Goal: Task Accomplishment & Management: Complete application form

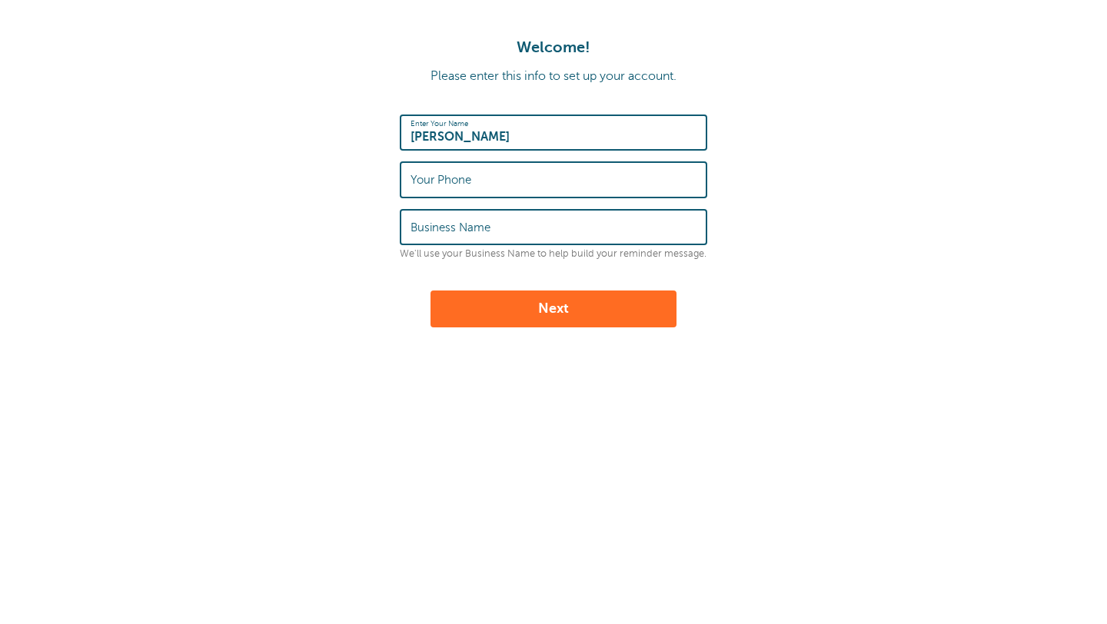
click at [447, 184] on label "Your Phone" at bounding box center [440, 180] width 61 height 14
click at [447, 184] on input "Your Phone" at bounding box center [553, 179] width 286 height 33
type input "07931582014"
click at [565, 314] on button "Next" at bounding box center [553, 309] width 246 height 37
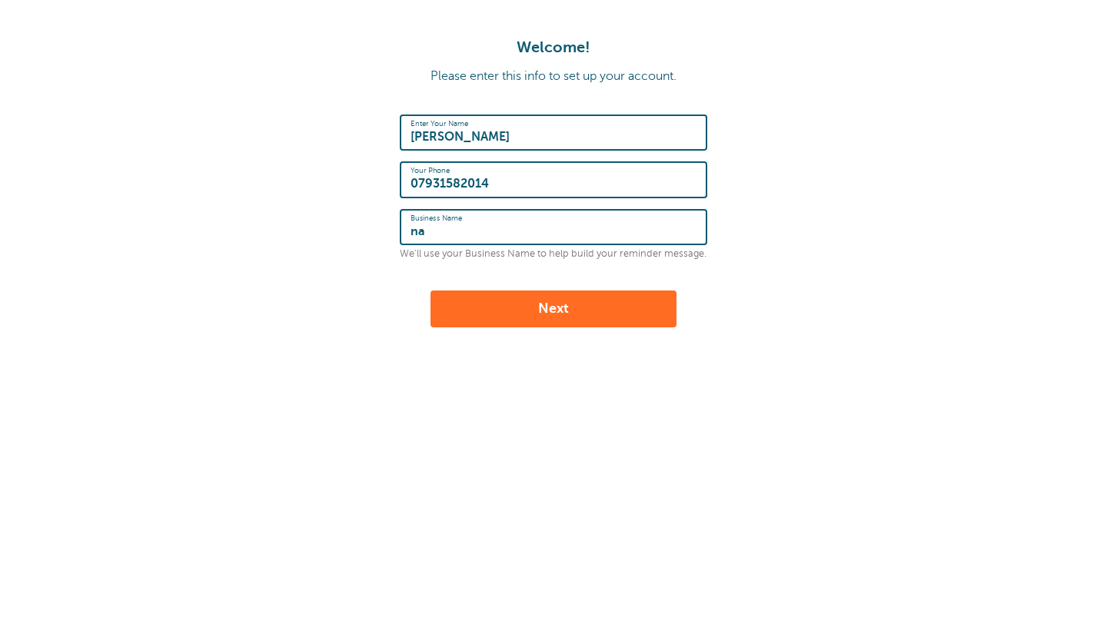
type input "na"
click at [463, 277] on div "Enter Your Name Abigale Madden Your Phone 07931582014 Business Name na We'll us…" at bounding box center [553, 221] width 307 height 213
click at [531, 314] on button "Next" at bounding box center [553, 309] width 246 height 37
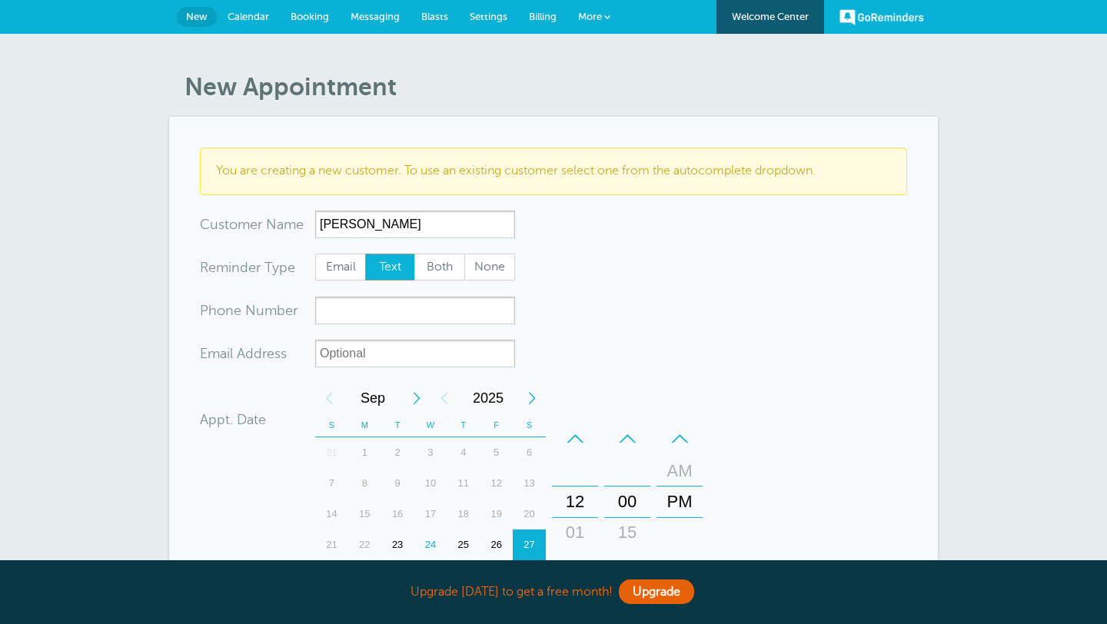
type input "[PERSON_NAME]"
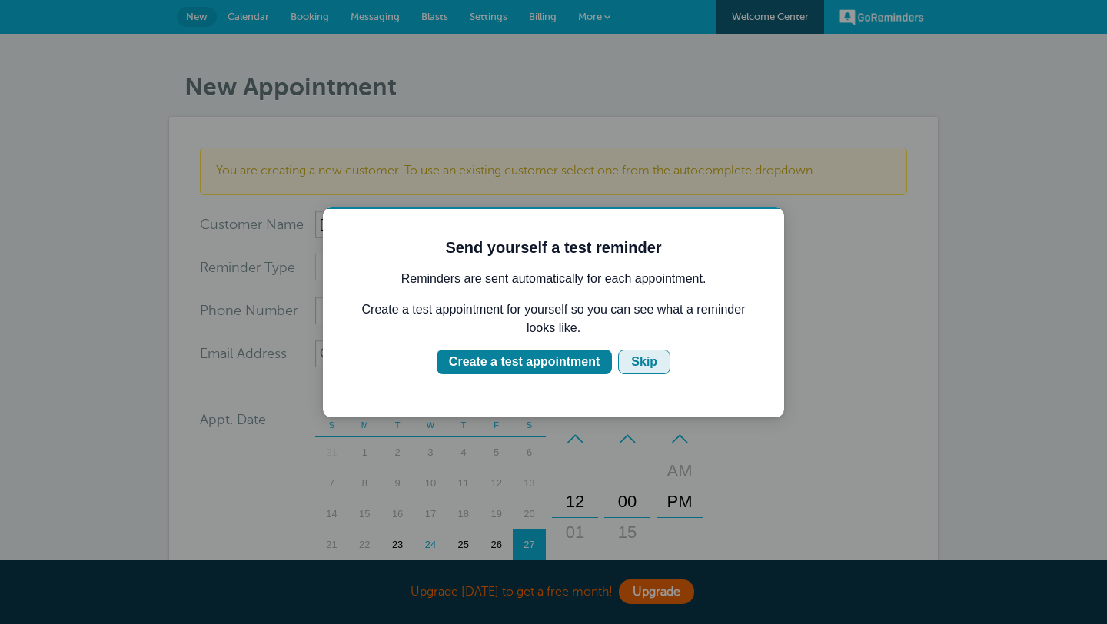
click at [628, 358] on button "Skip" at bounding box center [644, 362] width 52 height 25
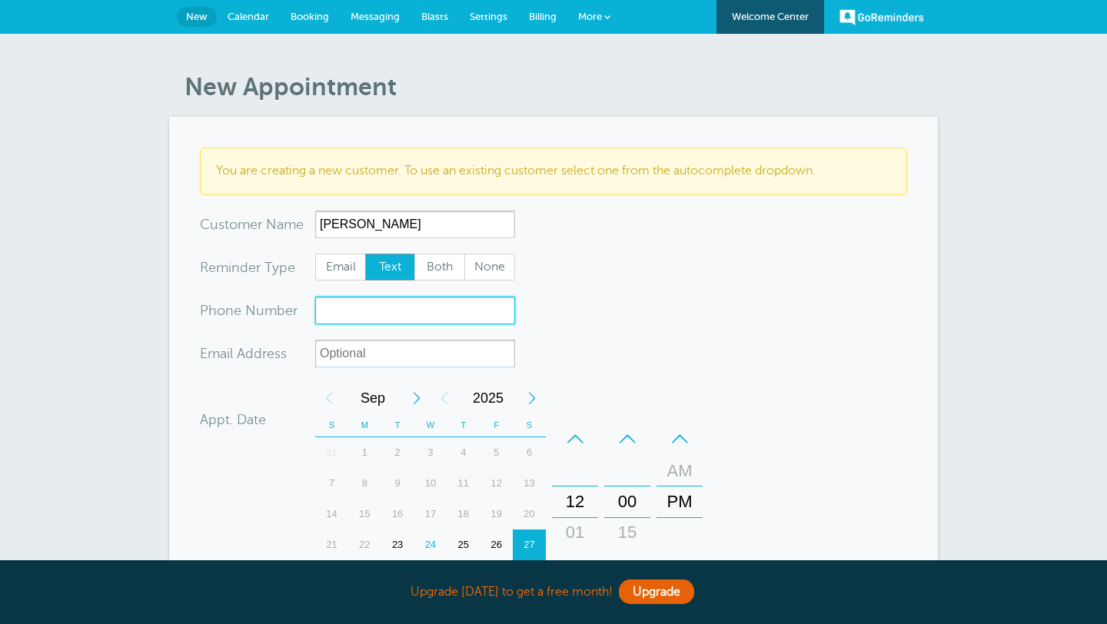
click at [381, 316] on input "xxx-no-autofill" at bounding box center [415, 311] width 200 height 28
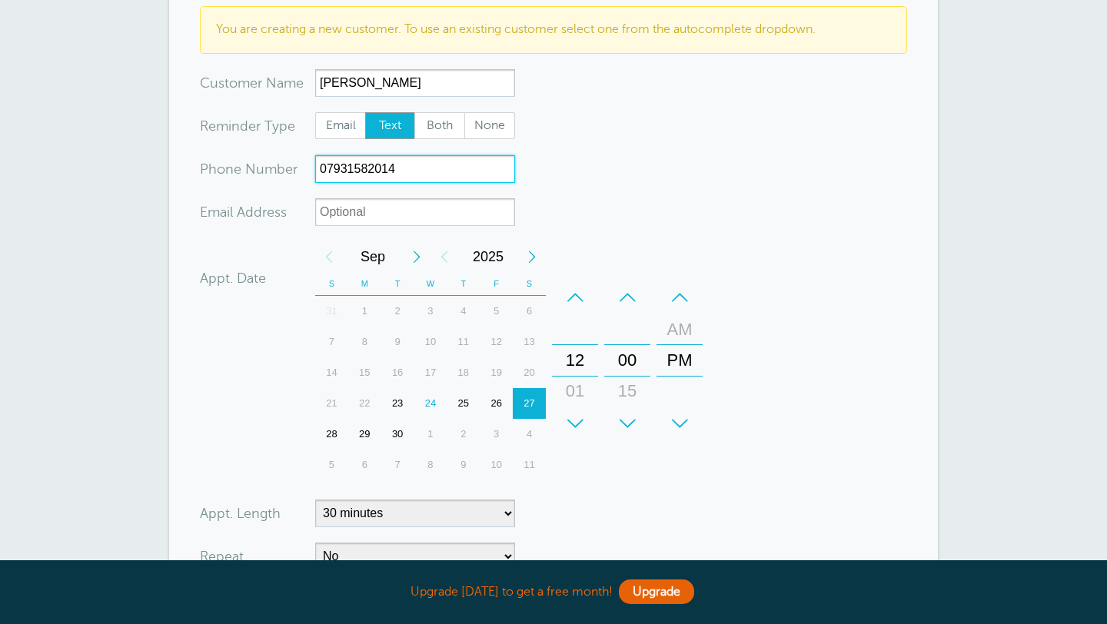
scroll to position [169, 0]
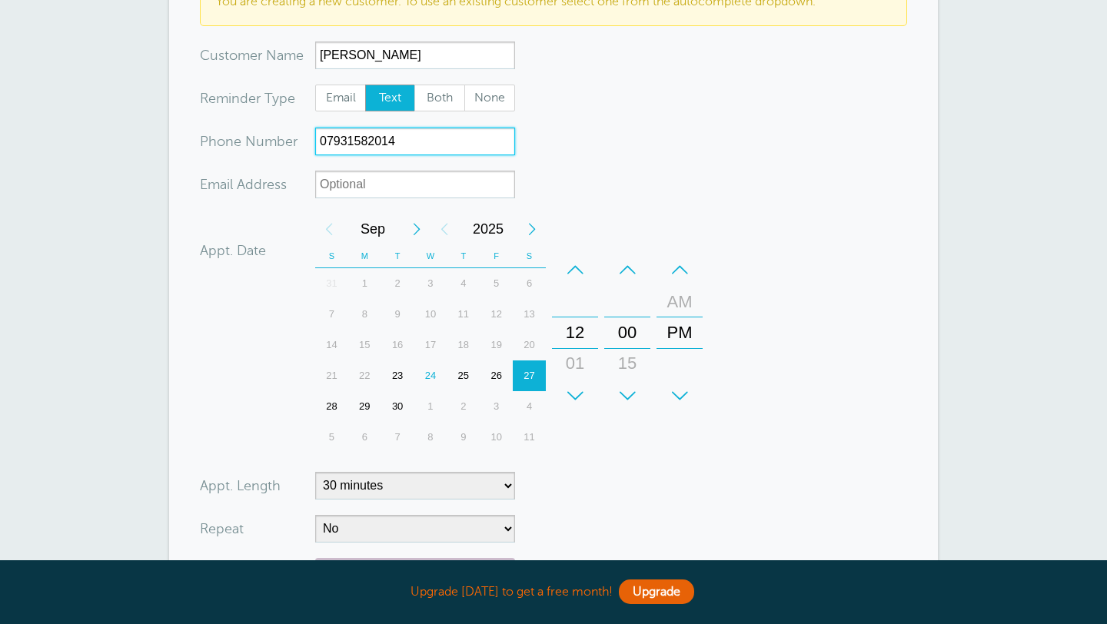
click at [397, 405] on div "30" at bounding box center [397, 406] width 33 height 31
click at [572, 327] on div "12" at bounding box center [574, 332] width 37 height 31
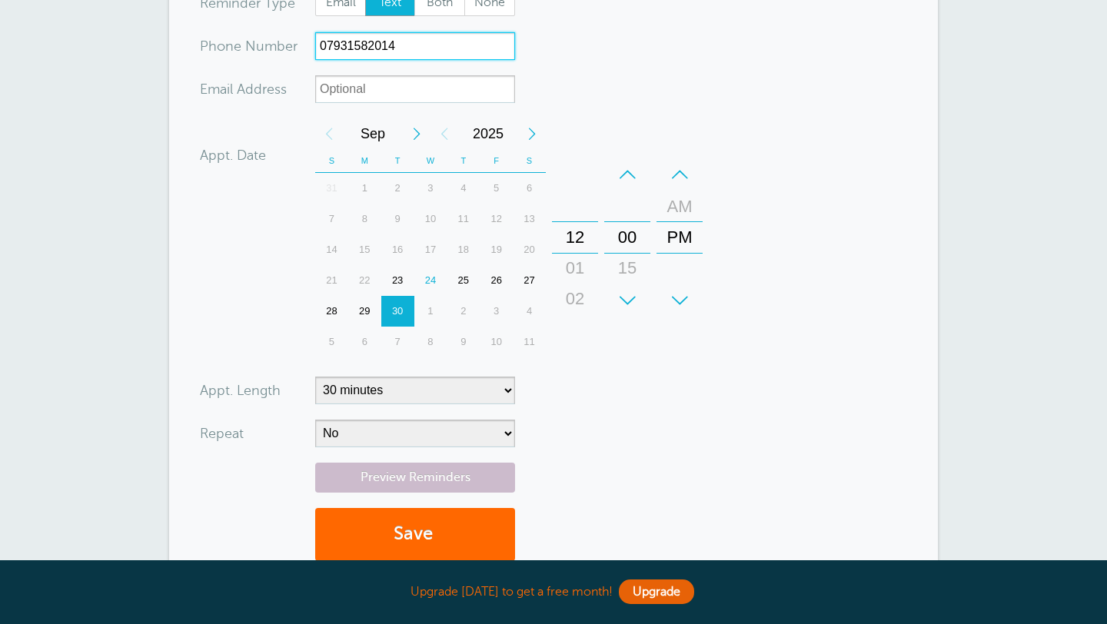
scroll to position [280, 0]
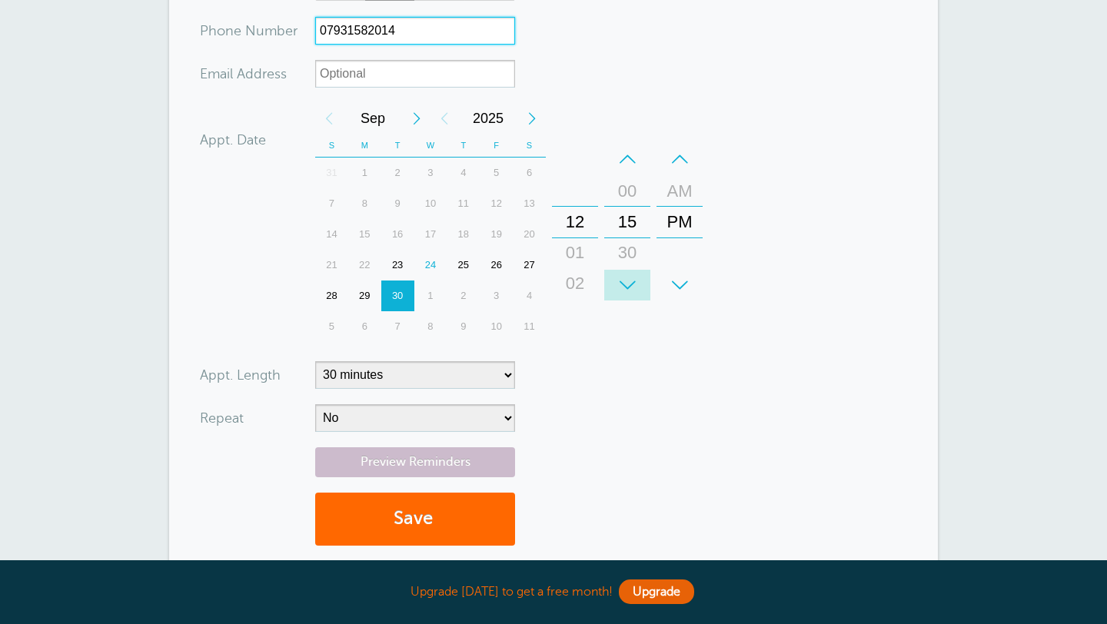
click at [638, 283] on div "+" at bounding box center [627, 285] width 46 height 31
click at [638, 286] on div "+" at bounding box center [627, 285] width 46 height 31
click at [681, 194] on div "AM" at bounding box center [679, 191] width 37 height 31
click at [578, 222] on div "12" at bounding box center [574, 222] width 37 height 31
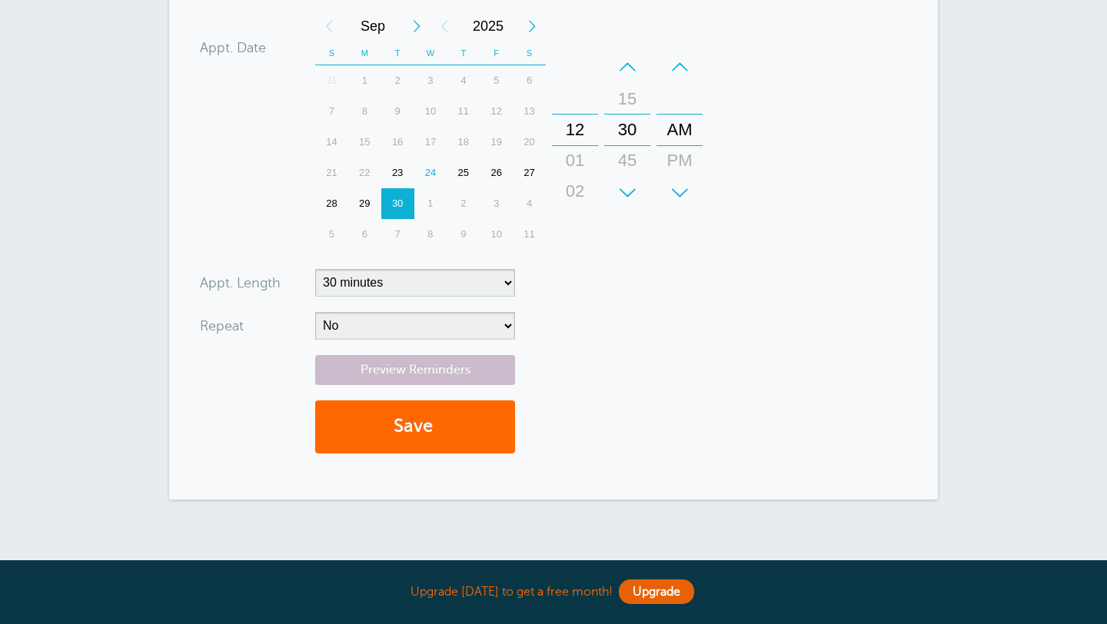
scroll to position [374, 0]
click at [583, 189] on div "+" at bounding box center [575, 191] width 46 height 31
click at [628, 193] on div "+" at bounding box center [627, 191] width 46 height 31
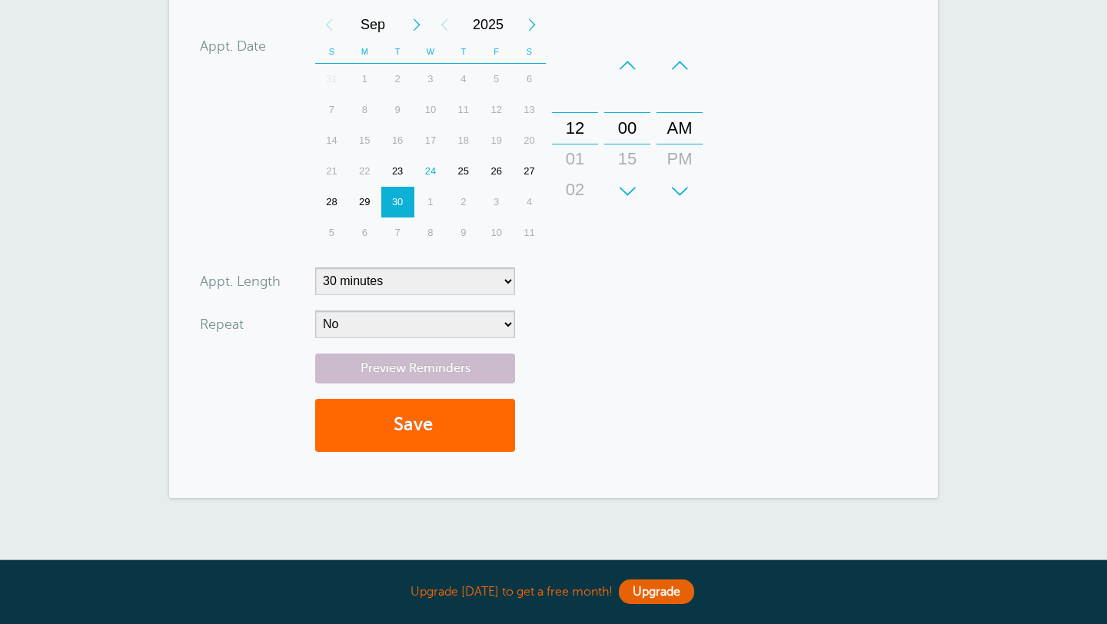
click at [628, 193] on div "+" at bounding box center [627, 191] width 46 height 31
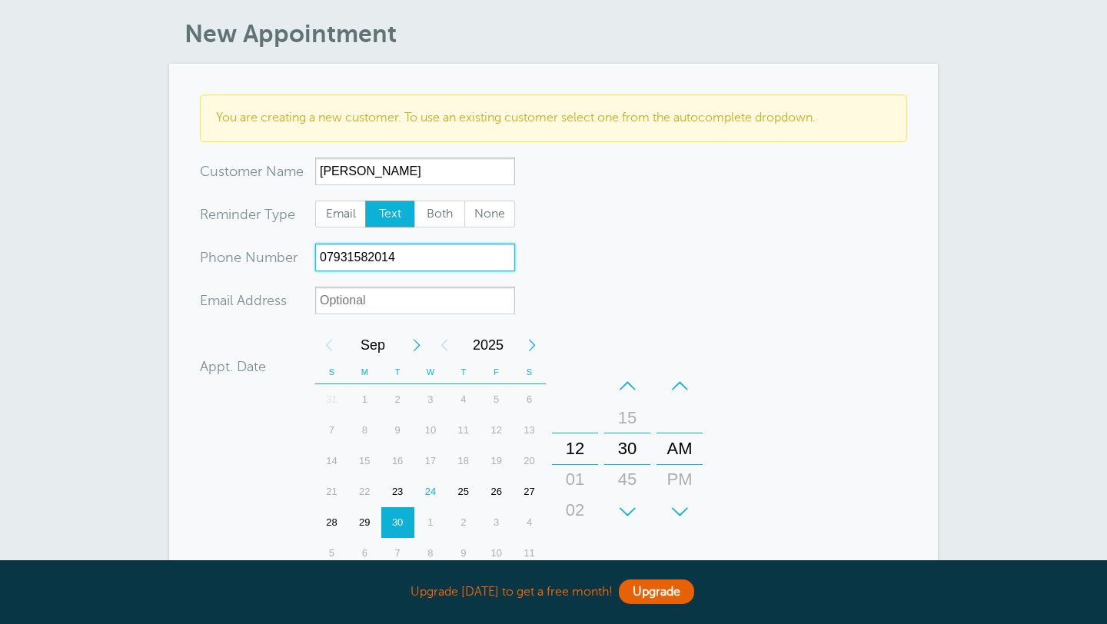
scroll to position [0, 0]
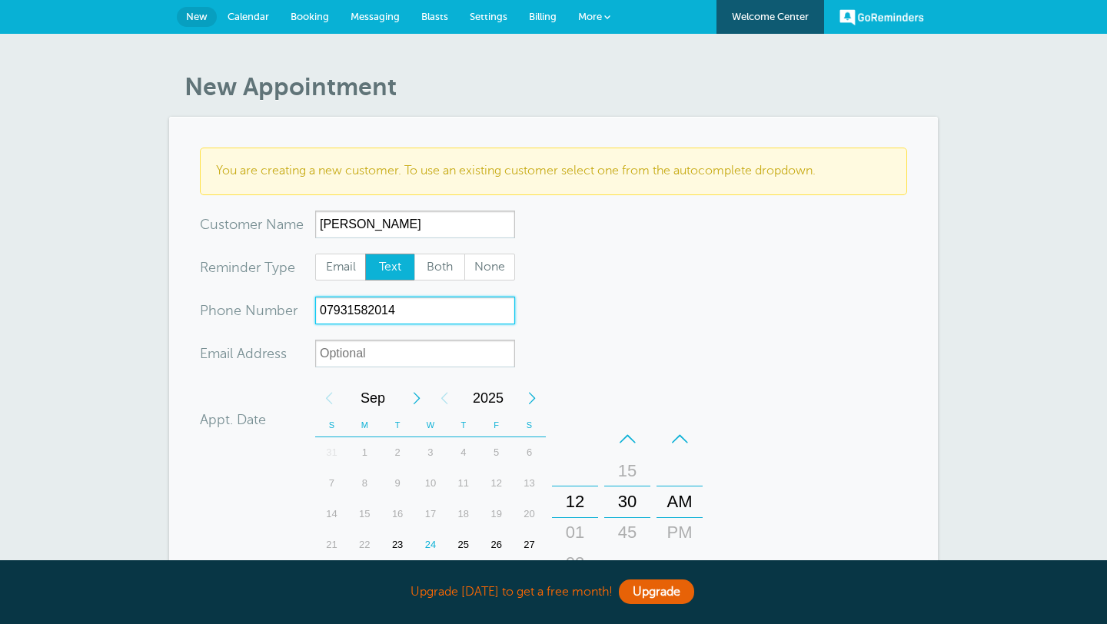
type input "07931582014"
click at [868, 15] on link "GoReminders" at bounding box center [881, 17] width 85 height 34
click at [373, 19] on span "Messaging" at bounding box center [374, 17] width 49 height 12
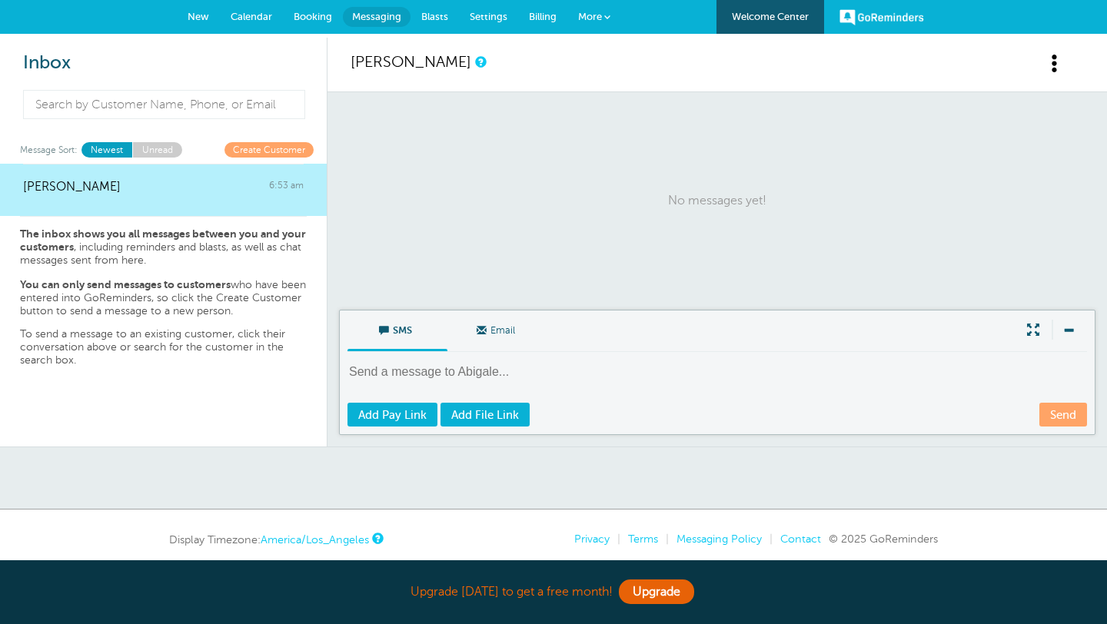
click at [241, 16] on span "Calendar" at bounding box center [252, 17] width 42 height 12
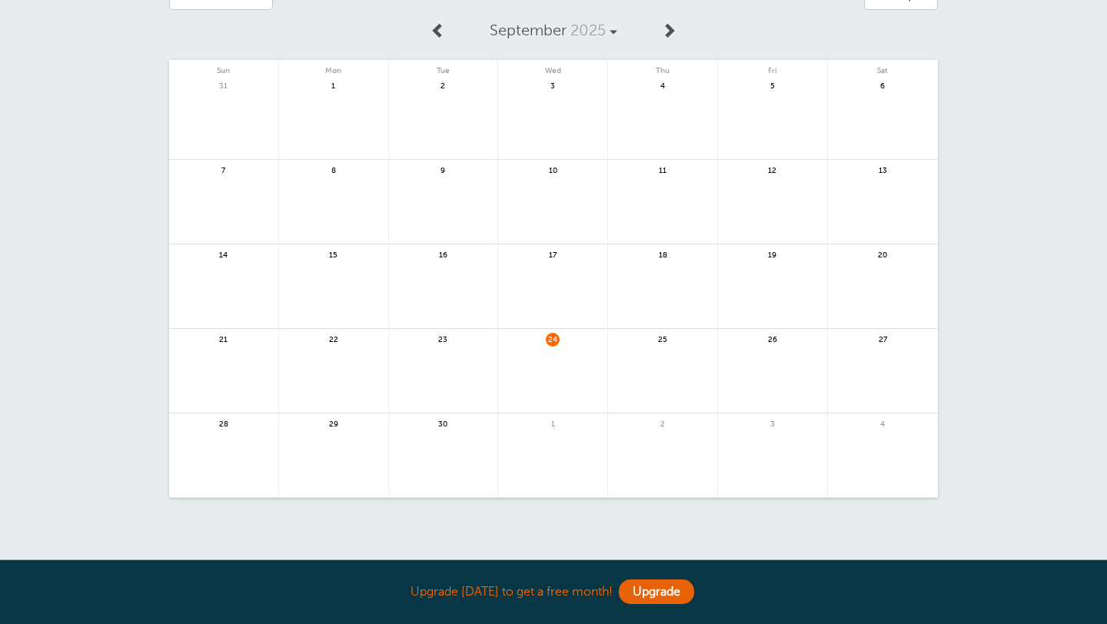
scroll to position [183, 0]
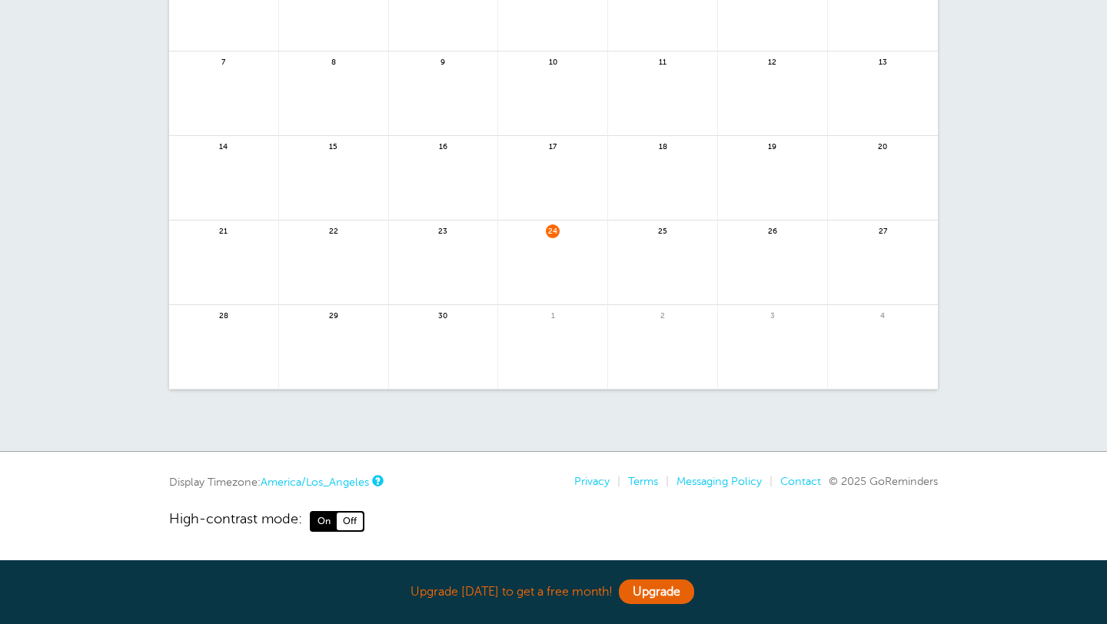
click at [445, 320] on span "30" at bounding box center [443, 315] width 14 height 12
click at [444, 314] on span "30" at bounding box center [443, 315] width 14 height 12
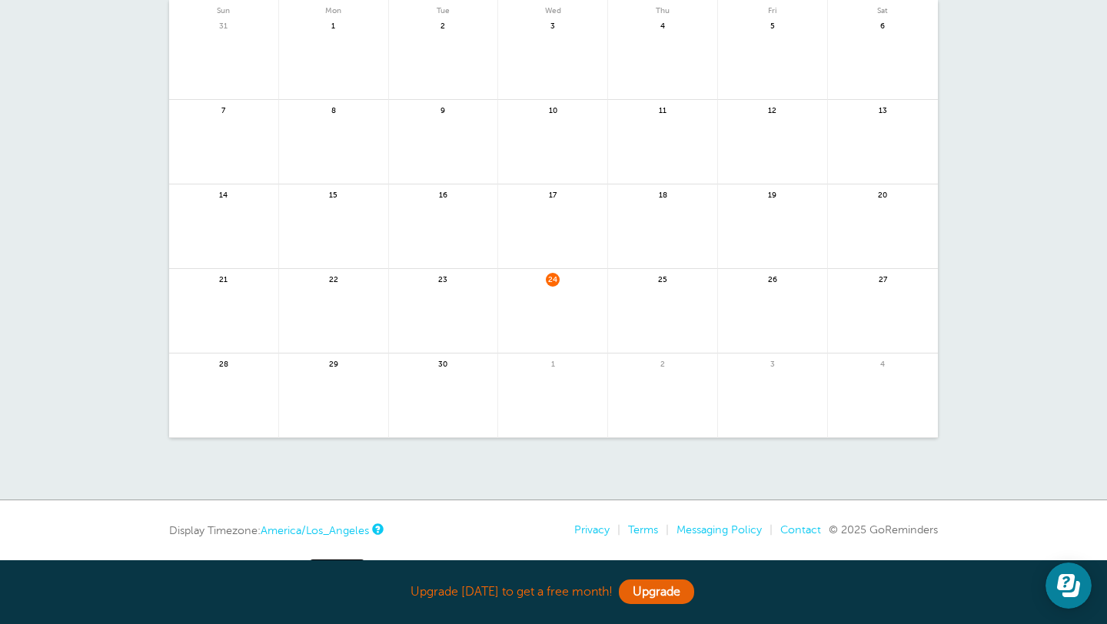
scroll to position [134, 0]
click at [437, 374] on link at bounding box center [443, 405] width 109 height 67
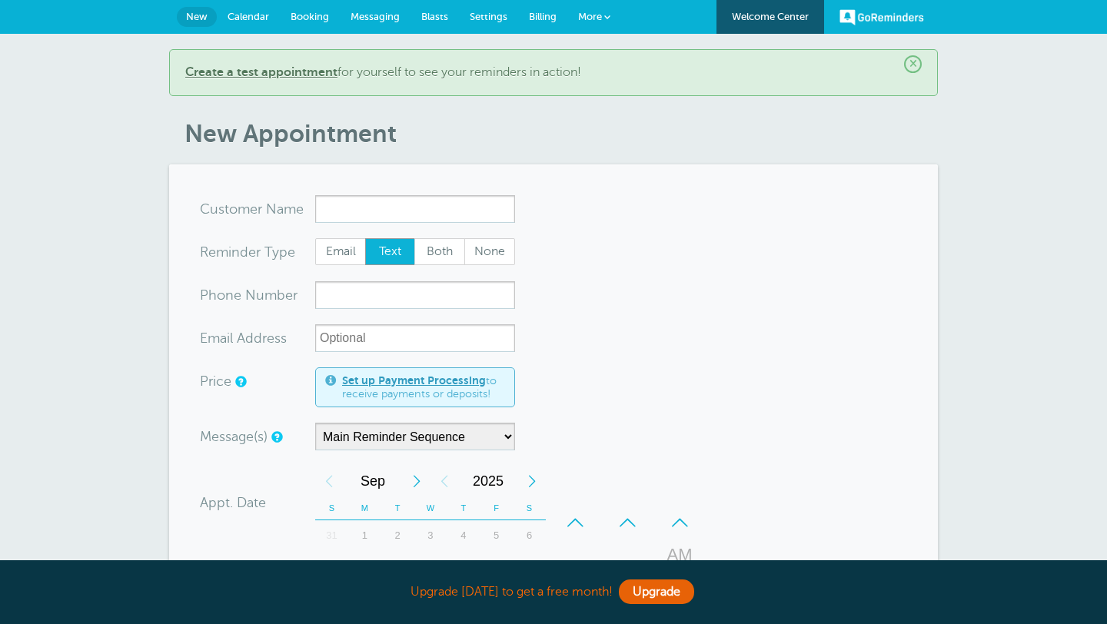
click at [323, 16] on span "Booking" at bounding box center [310, 17] width 38 height 12
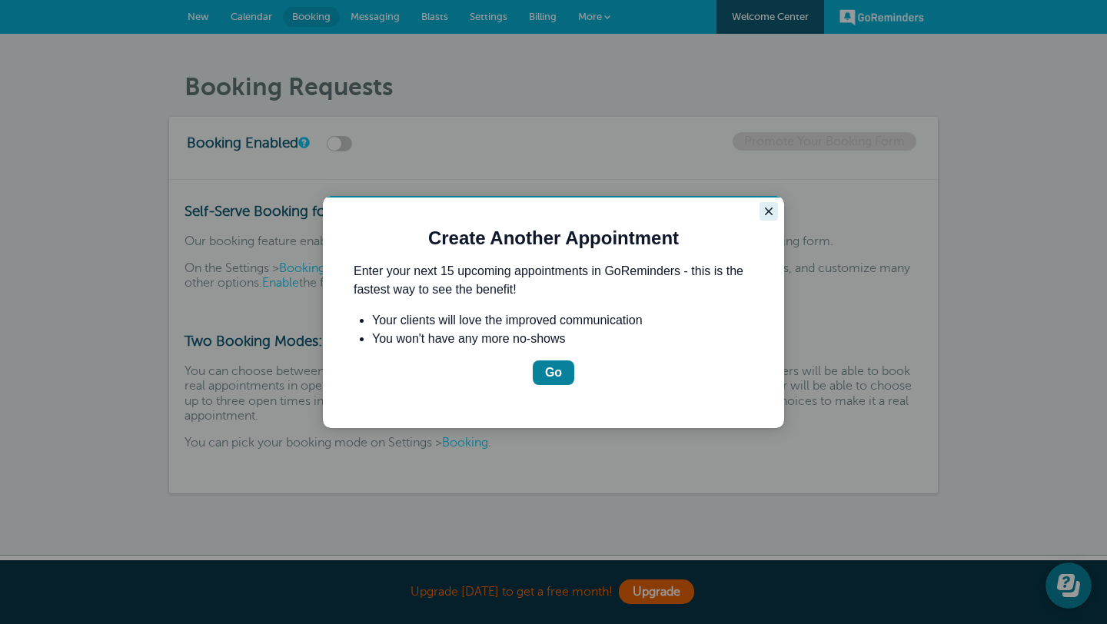
click at [769, 209] on icon "Close guide" at bounding box center [769, 212] width 8 height 8
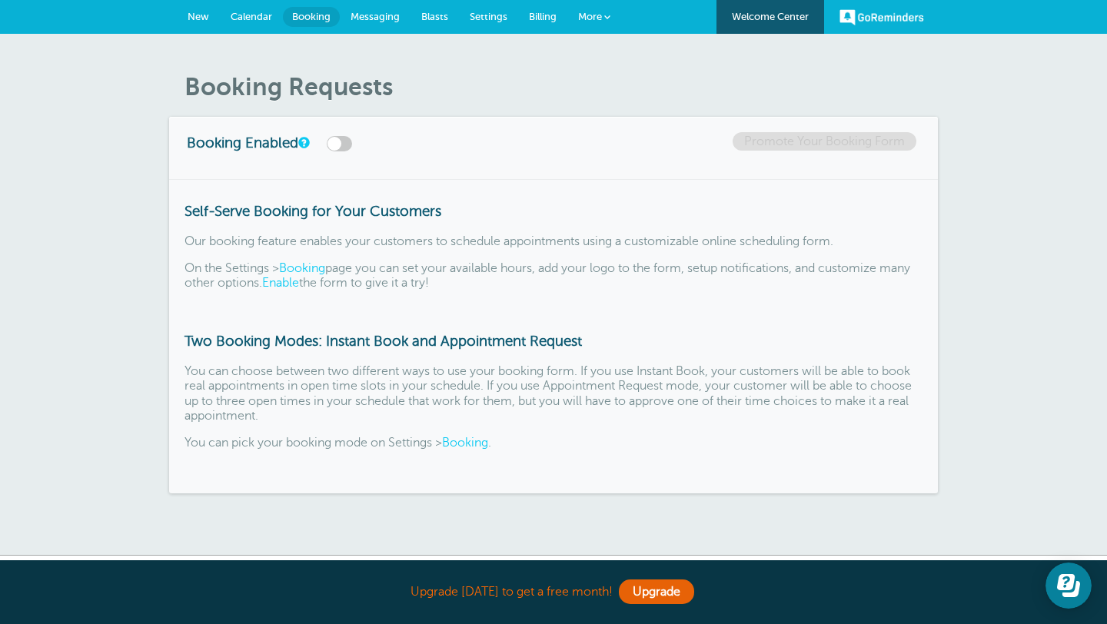
click at [595, 20] on span "More" at bounding box center [590, 17] width 24 height 12
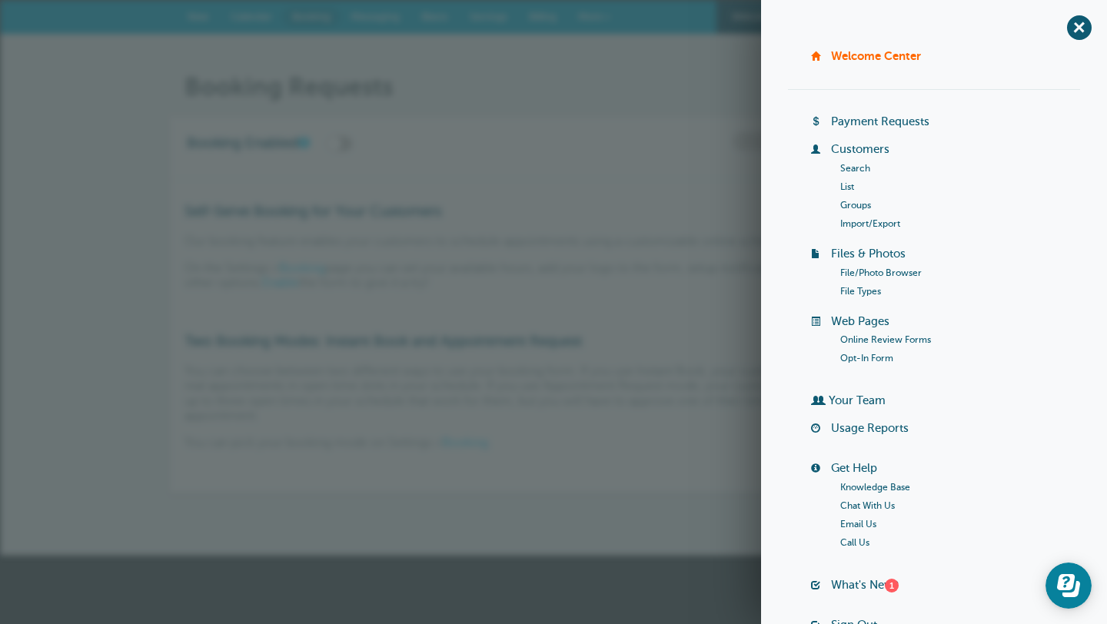
click at [859, 169] on link "Search" at bounding box center [855, 168] width 30 height 11
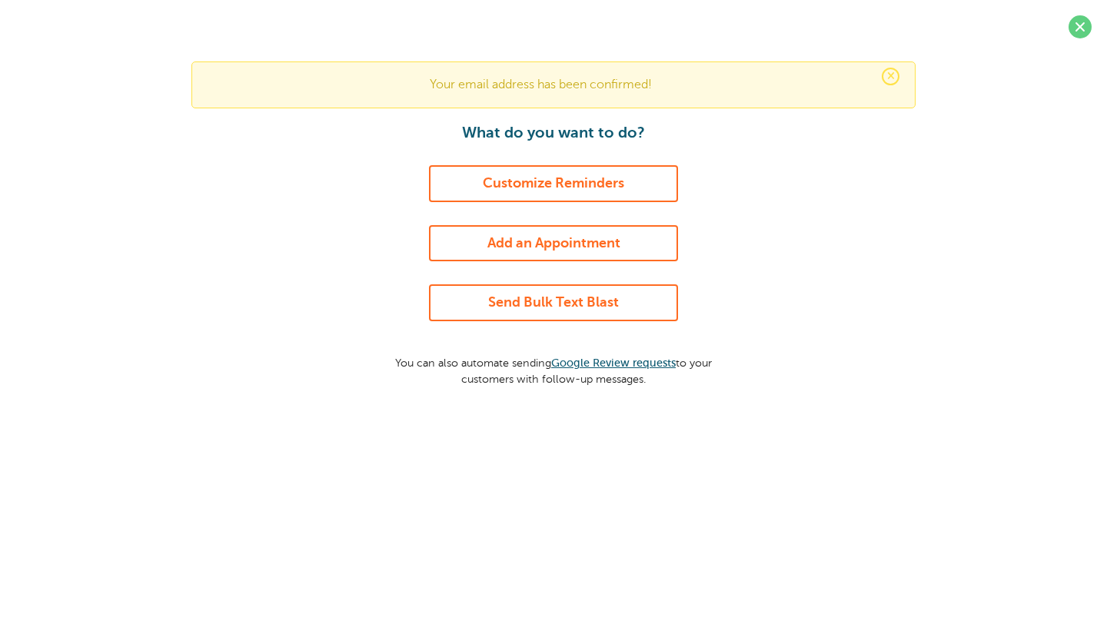
click at [563, 188] on link "Customize Reminders" at bounding box center [553, 183] width 249 height 37
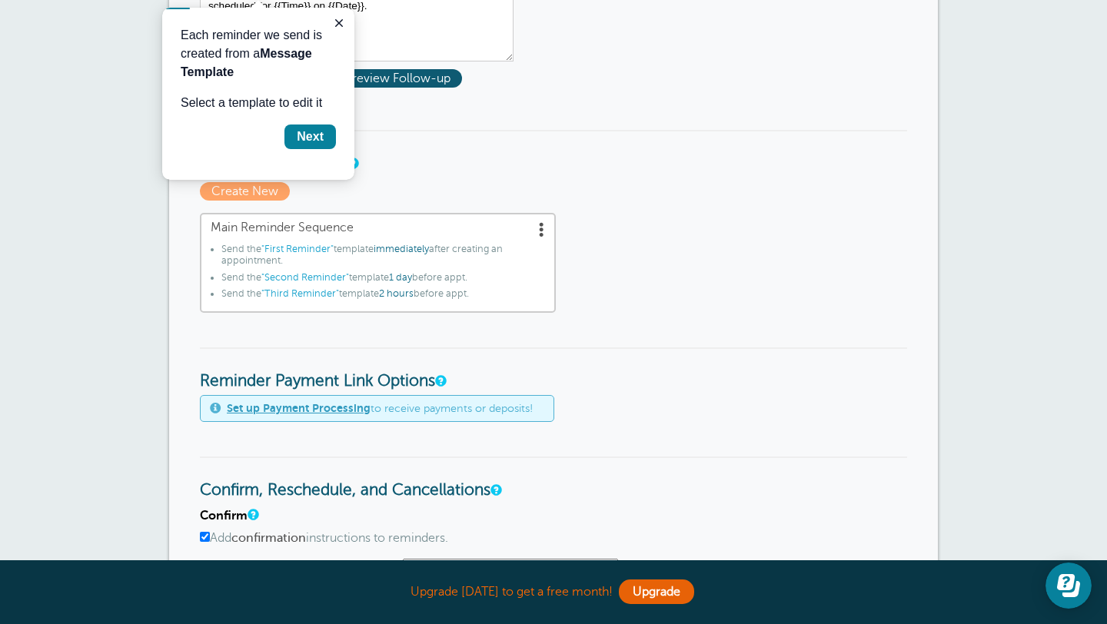
scroll to position [696, 0]
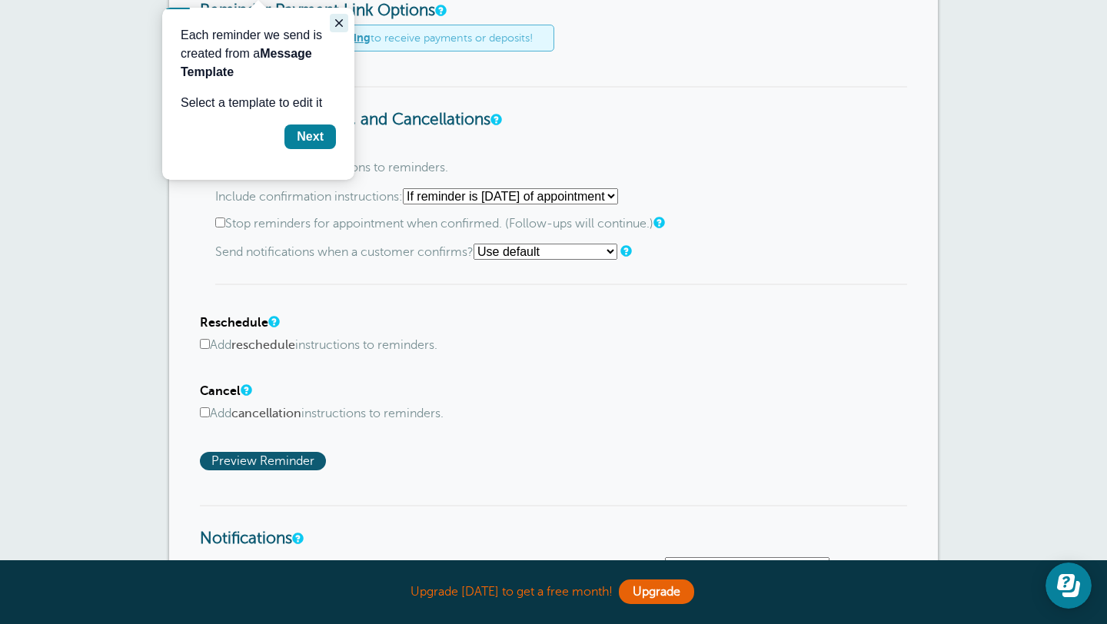
click at [338, 21] on icon "Close guide" at bounding box center [339, 23] width 12 height 12
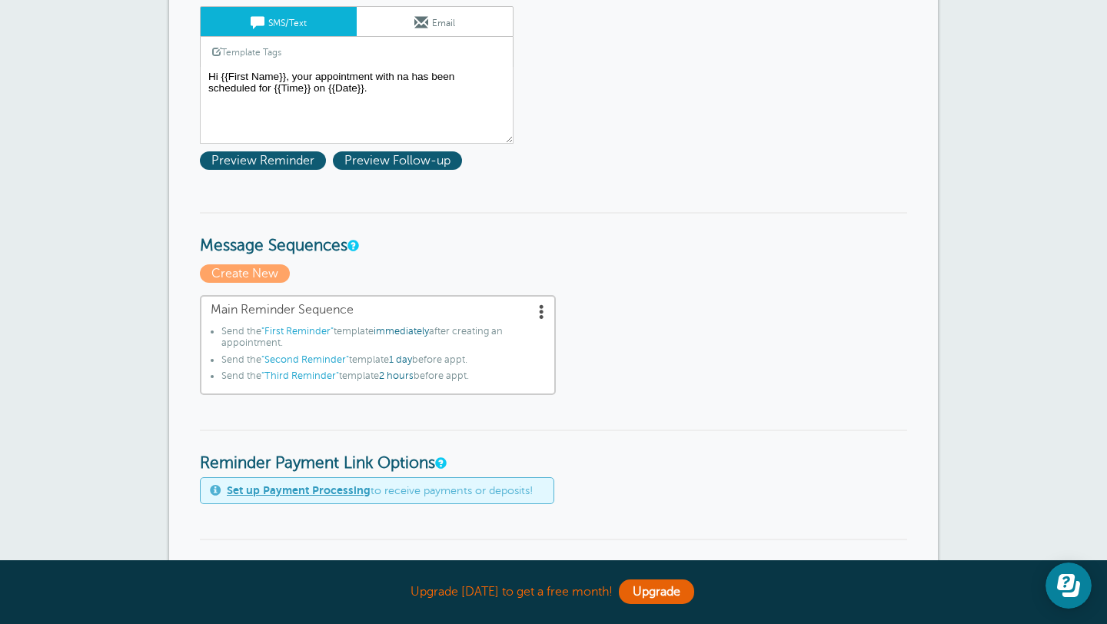
scroll to position [0, 0]
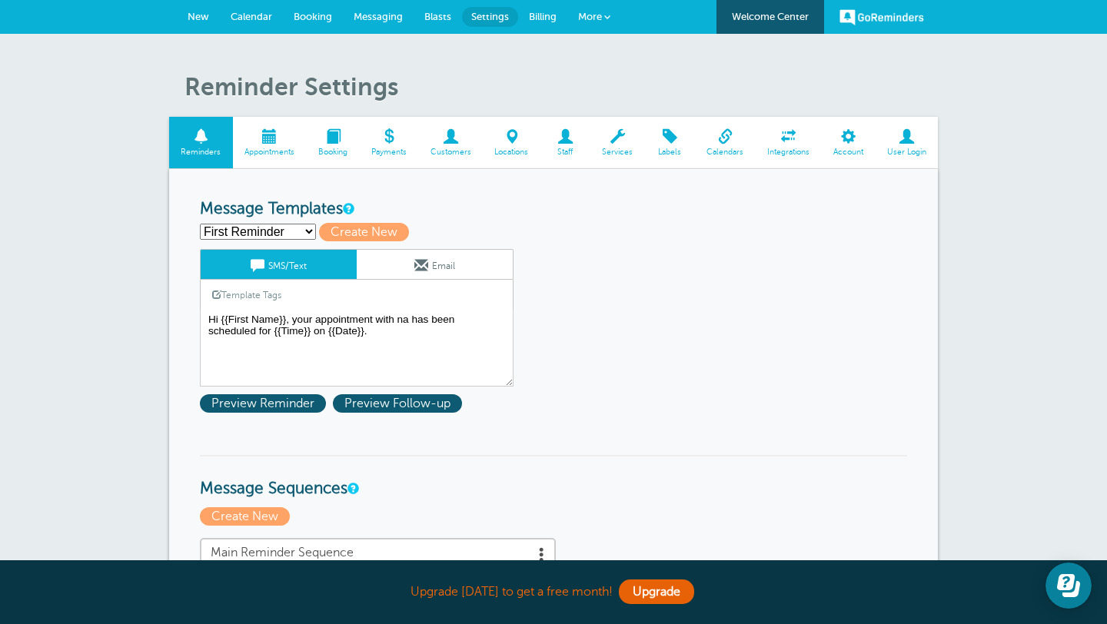
click at [243, 17] on span "Calendar" at bounding box center [252, 17] width 42 height 12
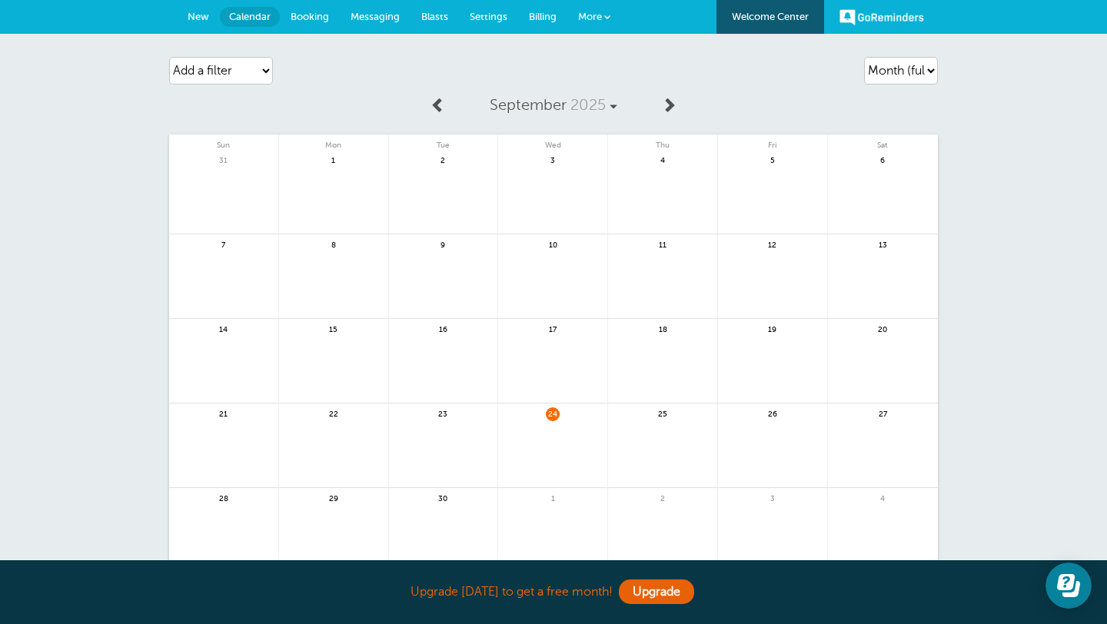
click at [552, 414] on span "24" at bounding box center [553, 413] width 14 height 12
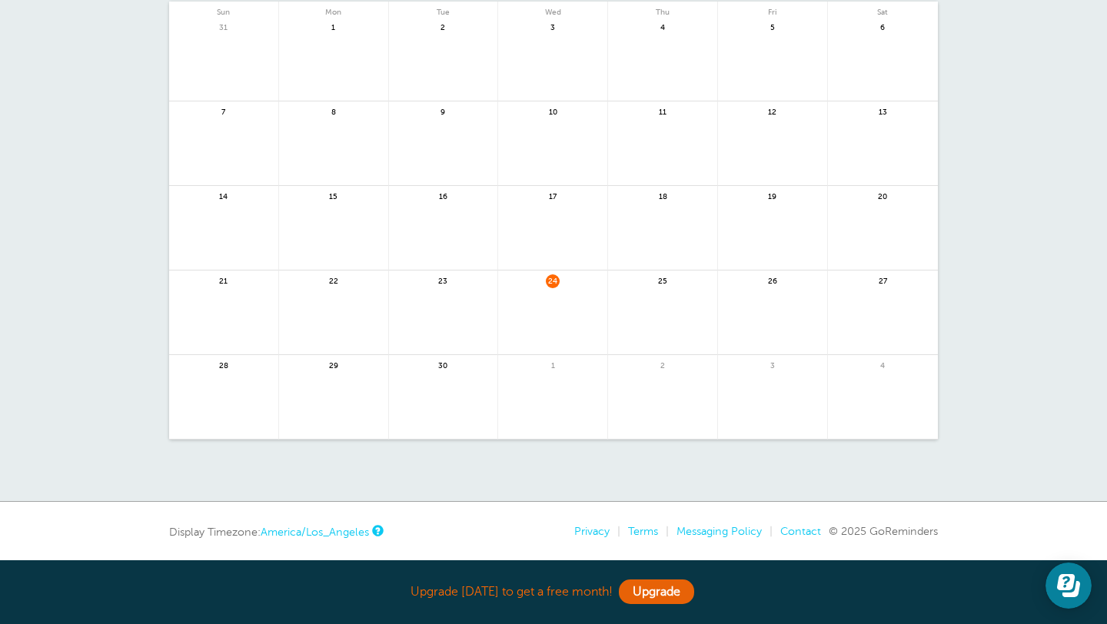
scroll to position [138, 0]
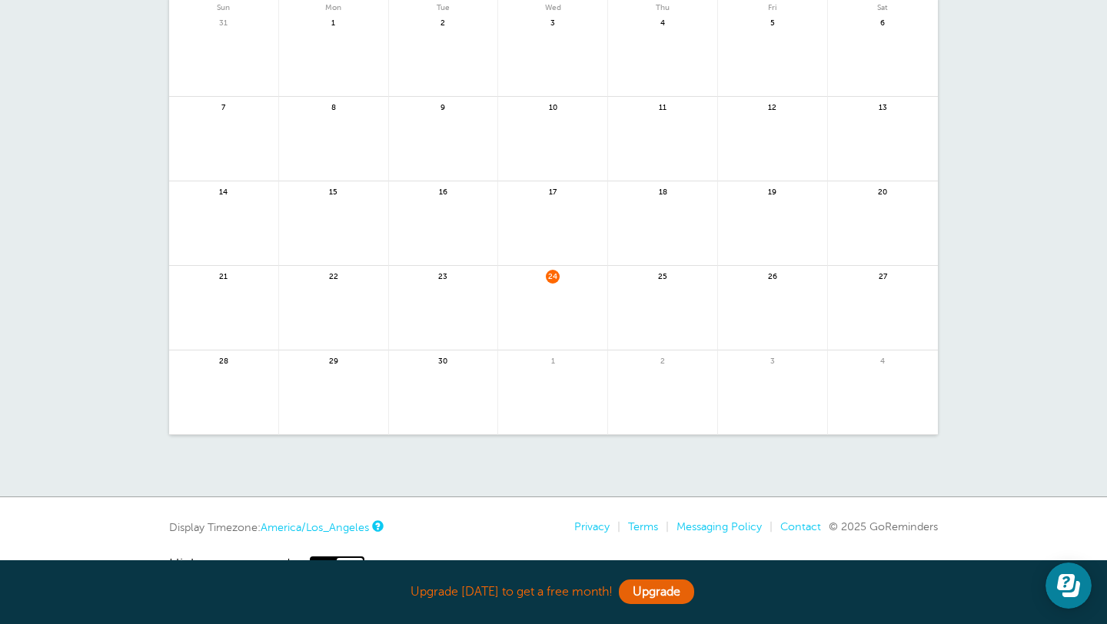
click at [449, 359] on span "30" at bounding box center [443, 360] width 14 height 12
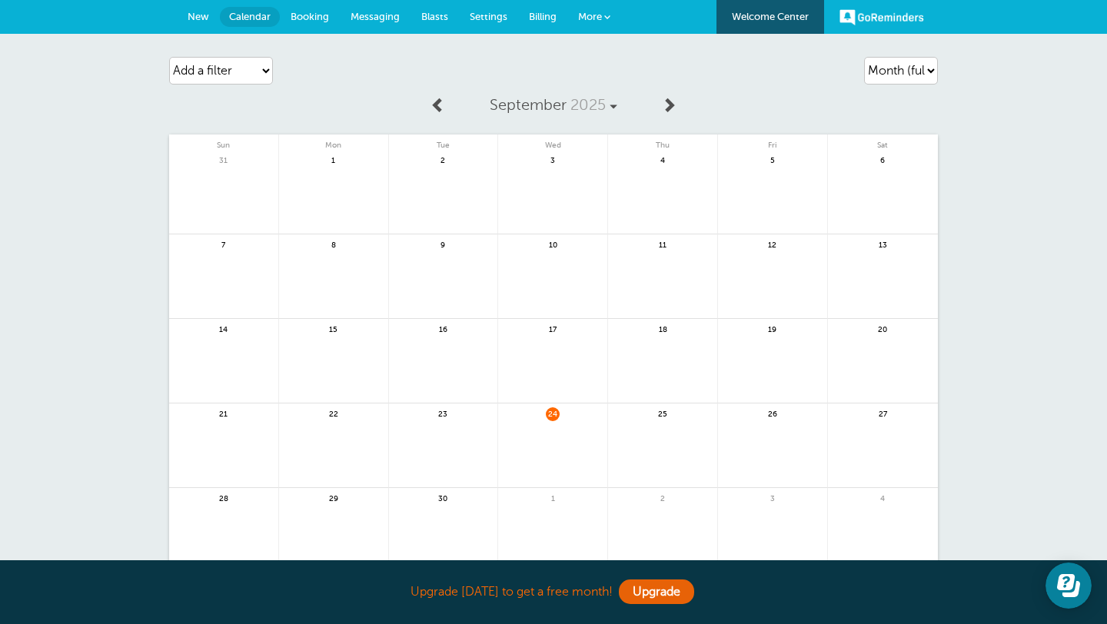
click at [369, 14] on span "Messaging" at bounding box center [374, 17] width 49 height 12
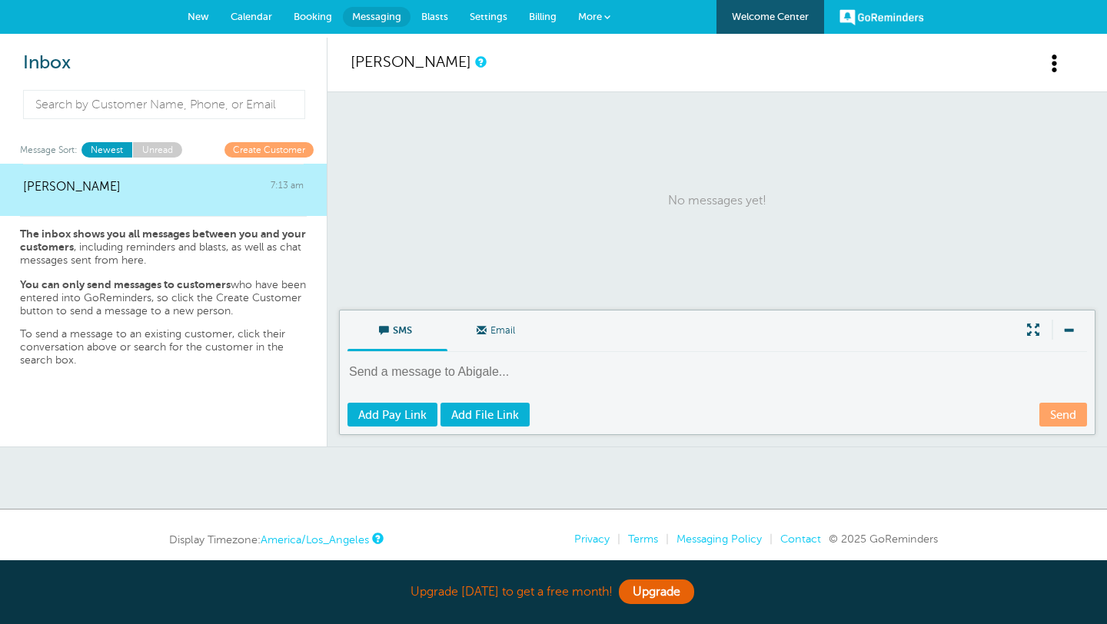
click at [305, 19] on span "Booking" at bounding box center [313, 17] width 38 height 12
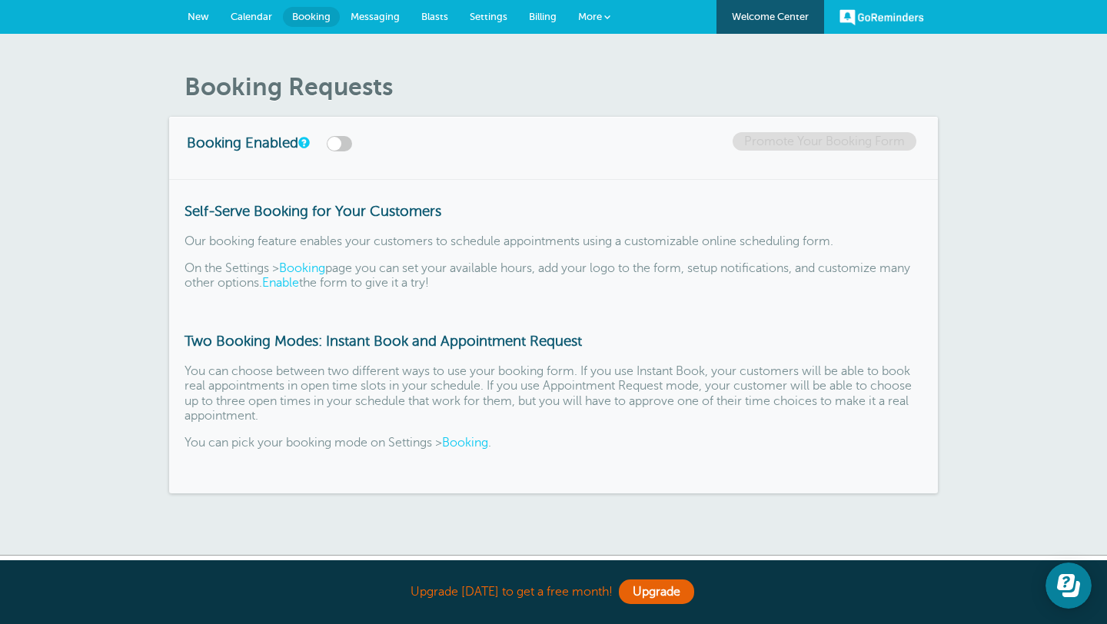
click at [592, 24] on link "More" at bounding box center [594, 17] width 54 height 35
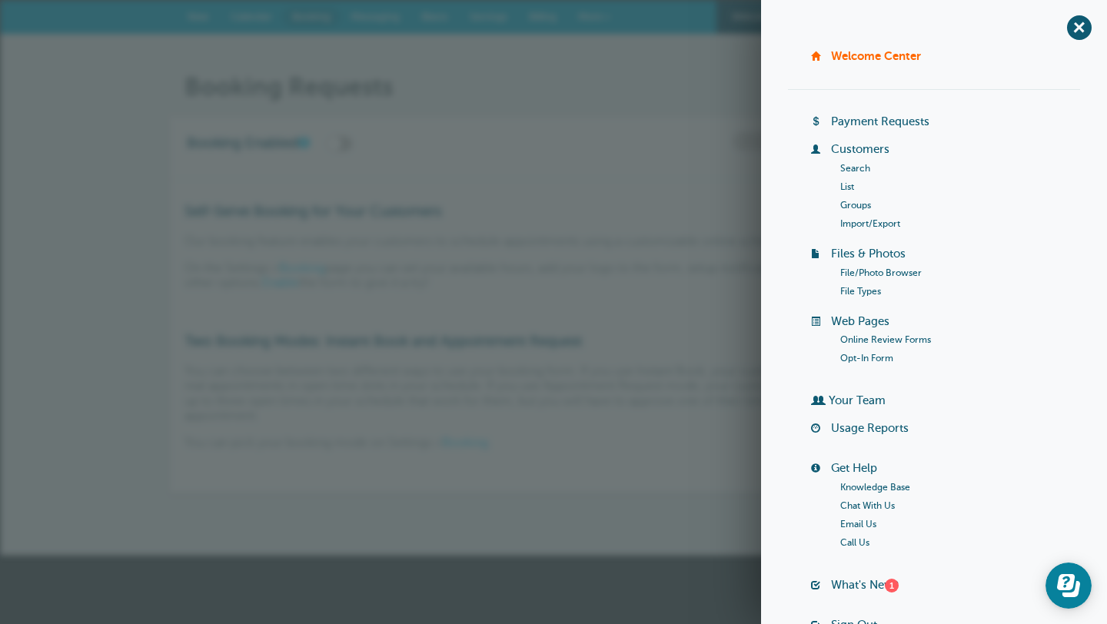
click at [592, 24] on link "More" at bounding box center [594, 17] width 54 height 35
